Goal: Communication & Community: Answer question/provide support

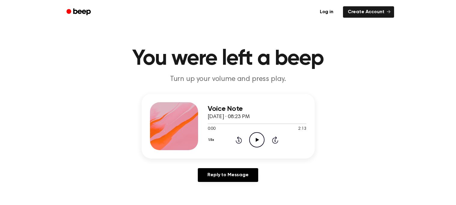
click at [253, 139] on icon "Play Audio" at bounding box center [256, 139] width 15 height 15
click at [259, 137] on icon "Pause Audio" at bounding box center [256, 139] width 15 height 15
click at [241, 139] on icon at bounding box center [238, 140] width 6 height 7
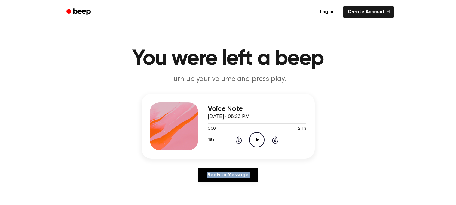
click at [241, 139] on icon at bounding box center [238, 140] width 6 height 7
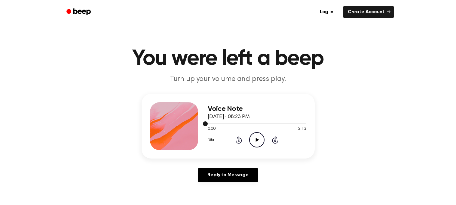
click at [295, 124] on div at bounding box center [257, 124] width 99 height 1
click at [258, 145] on icon "Play Audio" at bounding box center [256, 139] width 15 height 15
click at [304, 124] on div at bounding box center [257, 123] width 99 height 5
drag, startPoint x: 304, startPoint y: 124, endPoint x: 330, endPoint y: 126, distance: 26.2
click at [330, 126] on div "Voice Note [DATE] · 08:23 PM 2:11 2:13 Your browser does not support the [objec…" at bounding box center [227, 140] width 441 height 93
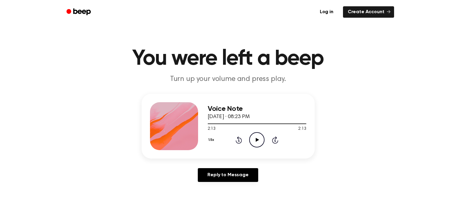
click at [272, 141] on icon "Skip 5 seconds" at bounding box center [275, 140] width 7 height 8
click at [272, 141] on icon at bounding box center [275, 140] width 6 height 7
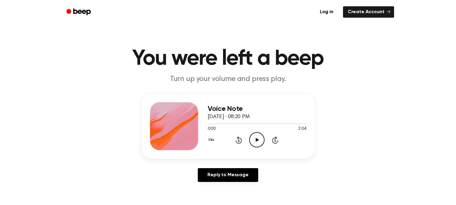
click at [259, 138] on icon "Play Audio" at bounding box center [256, 139] width 15 height 15
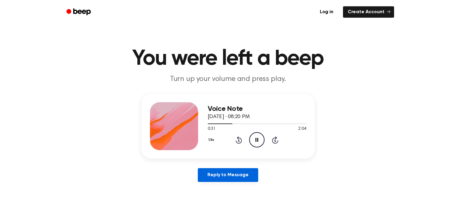
click at [222, 179] on link "Reply to Message" at bounding box center [228, 175] width 60 height 14
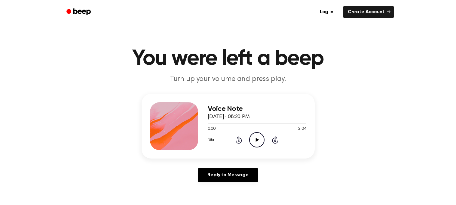
click at [260, 137] on icon "Play Audio" at bounding box center [256, 139] width 15 height 15
click at [157, 28] on main "You were left a beep Turn up your volume and press play. Voice Note September 3…" at bounding box center [228, 185] width 456 height 370
